Goal: Task Accomplishment & Management: Manage account settings

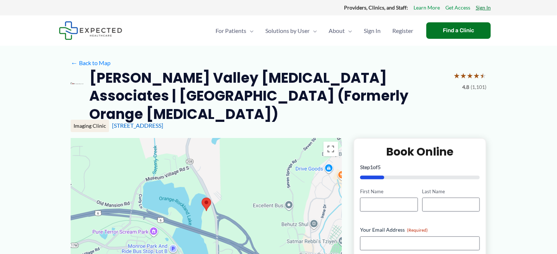
click at [481, 8] on link "Sign In" at bounding box center [483, 8] width 15 height 10
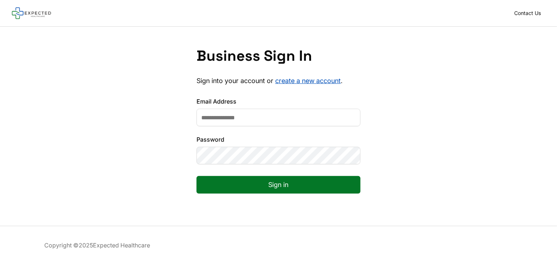
click at [209, 118] on input "Email Address" at bounding box center [279, 118] width 164 height 18
type input "**********"
